Goal: Information Seeking & Learning: Find contact information

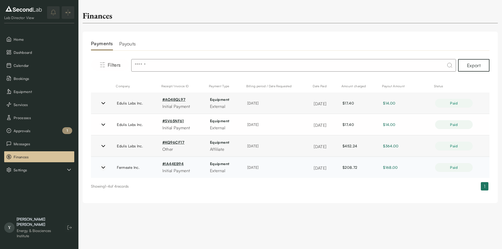
click at [103, 167] on icon at bounding box center [103, 168] width 3 height 2
click at [169, 165] on link "# IA44EB94" at bounding box center [172, 163] width 21 height 4
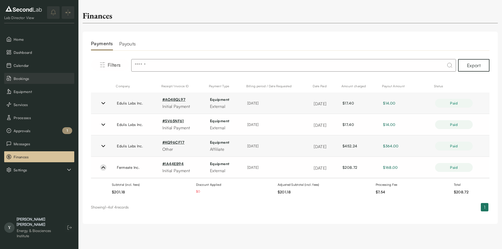
click at [32, 82] on button "Bookings" at bounding box center [39, 78] width 70 height 11
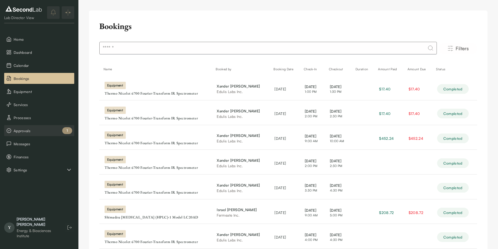
click at [32, 135] on button "Approvals 1" at bounding box center [39, 130] width 70 height 11
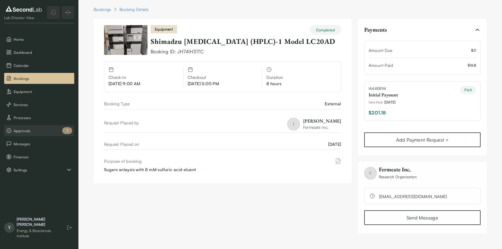
click at [22, 131] on span "Approvals" at bounding box center [43, 130] width 59 height 5
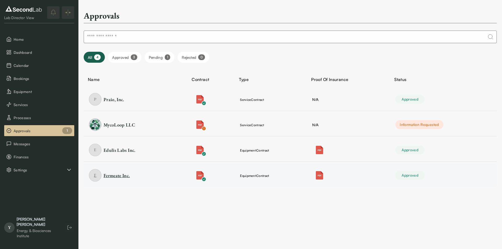
click at [123, 175] on div "Fermeate Inc." at bounding box center [116, 175] width 26 height 7
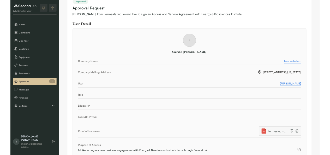
scroll to position [26, 0]
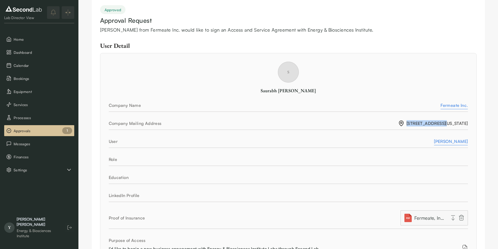
drag, startPoint x: 468, startPoint y: 123, endPoint x: 386, endPoint y: 123, distance: 82.0
click at [386, 123] on div "S Saurabh Malani Company Name Fermeate Inc. Company Mailing Address 2565 3rd St…" at bounding box center [288, 157] width 376 height 208
drag, startPoint x: 424, startPoint y: 102, endPoint x: 468, endPoint y: 125, distance: 50.1
click at [468, 125] on div "S Saurabh Malani Company Name Fermeate Inc. Company Mailing Address 2565 3rd St…" at bounding box center [288, 157] width 376 height 208
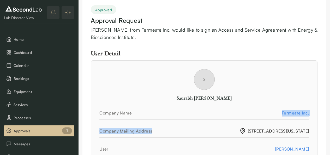
drag, startPoint x: 305, startPoint y: 130, endPoint x: 309, endPoint y: 131, distance: 3.7
copy span "2565 3rd Street, Suite 318, San Francisco, California 94107"
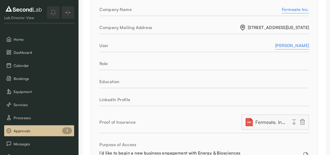
scroll to position [104, 0]
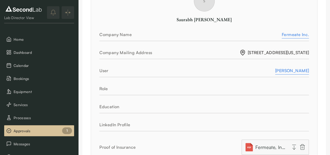
drag, startPoint x: 309, startPoint y: 71, endPoint x: 275, endPoint y: 70, distance: 33.7
click at [275, 70] on div "S Saurabh Malani Company Name Fermeate Inc. Company Mailing Address 2565 3rd St…" at bounding box center [204, 89] width 227 height 215
copy div "Saurabh Malani"
click at [267, 80] on div "S Saurabh Malani Company Name Fermeate Inc. Company Mailing Address 2565 3rd St…" at bounding box center [204, 89] width 227 height 215
click at [287, 71] on div "Saurabh Malani" at bounding box center [293, 70] width 34 height 6
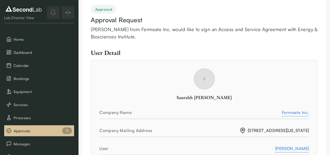
scroll to position [0, 0]
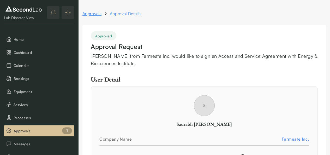
click at [95, 12] on link "Approvals" at bounding box center [92, 13] width 19 height 6
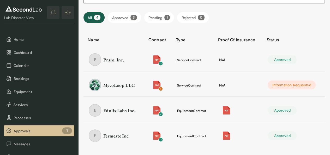
scroll to position [44, 0]
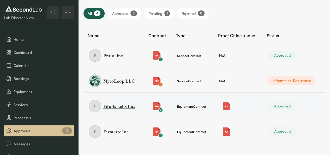
click at [129, 108] on div "Edulis Labs Inc." at bounding box center [119, 106] width 32 height 7
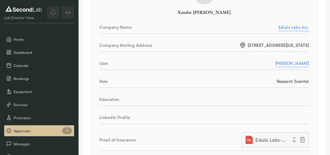
scroll to position [104, 0]
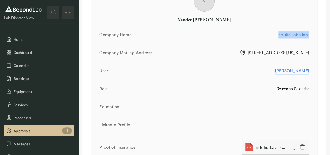
drag, startPoint x: 311, startPoint y: 35, endPoint x: 279, endPoint y: 36, distance: 31.9
click at [279, 36] on div "X Xander Fleming Company Name Edulis Labs Inc. Company Mailing Address 343 Waln…" at bounding box center [204, 89] width 227 height 215
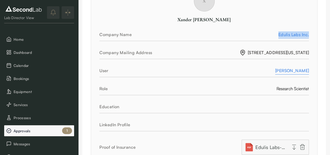
copy div "Edulis Labs Inc."
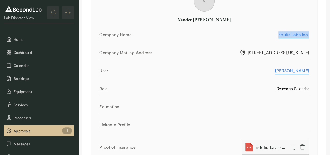
click at [309, 51] on div "X Xander Fleming Company Name Edulis Labs Inc. Company Mailing Address 343 Waln…" at bounding box center [204, 89] width 227 height 215
copy span "343 Walnut Street, Apt. 5, San Francisco, California 94118"
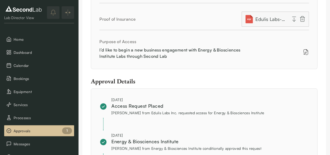
scroll to position [235, 0]
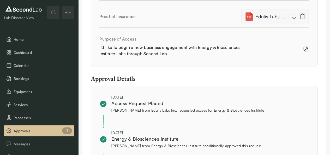
click at [277, 17] on span "Edulis Labs-The Regents of UC-COI_2025-06-04 (1).pdf" at bounding box center [271, 16] width 31 height 7
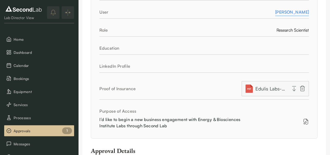
scroll to position [104, 0]
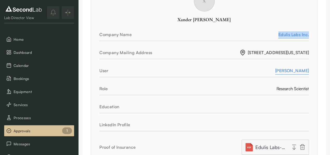
click at [281, 145] on span "Edulis Labs-The Regents of UC-COI_2025-06-04 (1).pdf" at bounding box center [271, 146] width 31 height 7
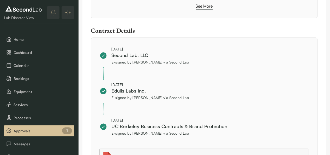
scroll to position [526, 0]
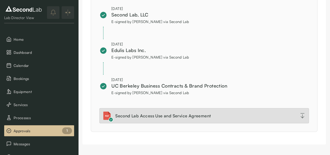
click at [174, 114] on div "Second Lab Access Use and Service Agreement" at bounding box center [163, 116] width 96 height 6
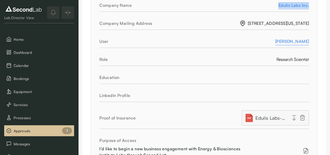
scroll to position [0, 0]
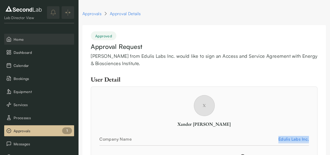
click at [34, 40] on span "Home" at bounding box center [43, 39] width 59 height 5
